Goal: Find specific page/section: Find specific page/section

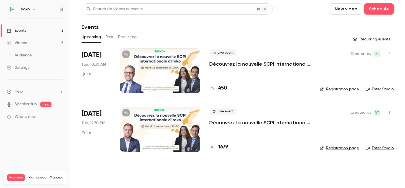
click at [149, 118] on div at bounding box center [160, 129] width 80 height 45
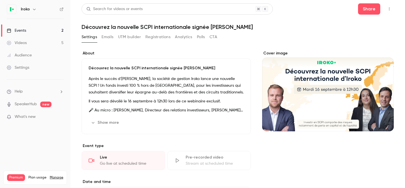
click at [104, 36] on button "Emails" at bounding box center [107, 37] width 12 height 9
